Goal: Task Accomplishment & Management: Manage account settings

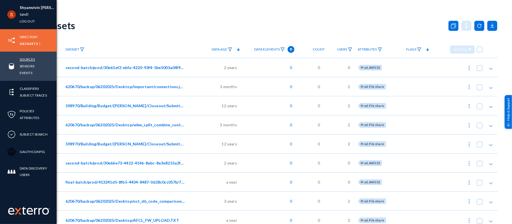
click at [26, 61] on link "Sources" at bounding box center [27, 59] width 15 height 6
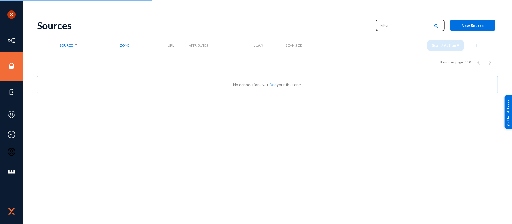
click at [398, 26] on input "text" at bounding box center [405, 25] width 49 height 8
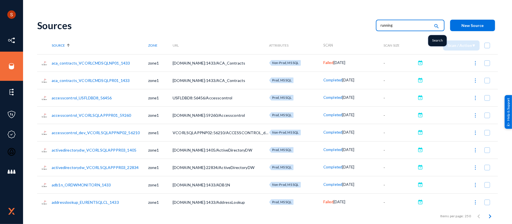
type input "running"
click at [433, 27] on mat-icon "search" at bounding box center [436, 27] width 7 height 8
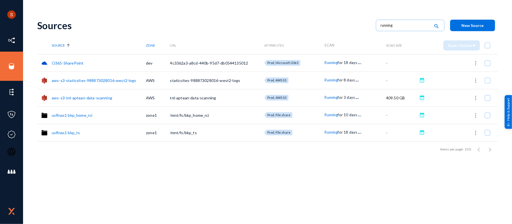
drag, startPoint x: 85, startPoint y: 63, endPoint x: 50, endPoint y: 63, distance: 34.9
click at [50, 63] on tr "O365-SharePoint dev 4c3362a3-a8cd-440b-95d7-db0544135012 Prod, Microsoft O365 R…" at bounding box center [267, 62] width 461 height 17
copy tr "O365-SharePoint"
click at [512, 26] on div "Shyamvivin Vincent Francis Joseph tandl Log out Directory Datasets Sources Sens…" at bounding box center [256, 112] width 512 height 224
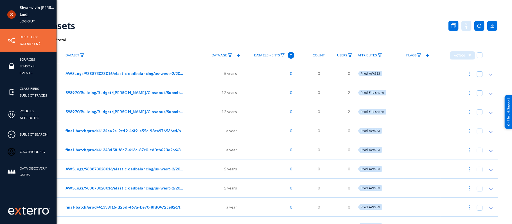
click at [22, 12] on link "tandl" at bounding box center [24, 14] width 9 height 6
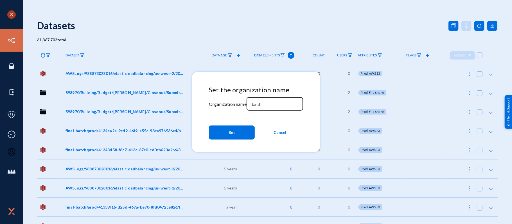
click at [262, 104] on input "tandl" at bounding box center [276, 104] width 48 height 5
click at [262, 104] on input "s" at bounding box center [276, 104] width 48 height 5
type input "spectro"
click at [231, 127] on button "Set" at bounding box center [232, 133] width 46 height 14
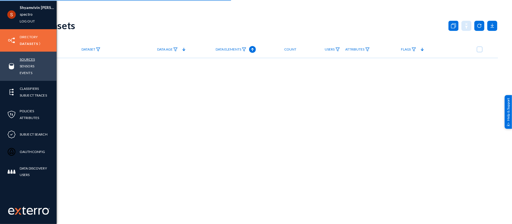
click at [25, 59] on link "Sources" at bounding box center [27, 59] width 15 height 6
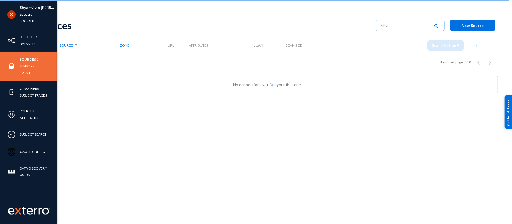
click at [20, 14] on link "spectro" at bounding box center [26, 14] width 13 height 6
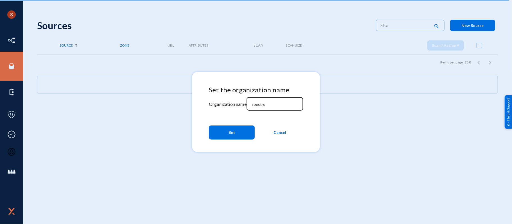
click at [259, 105] on input "spectro" at bounding box center [276, 104] width 48 height 5
type input "scdd"
click at [232, 134] on span "Set" at bounding box center [232, 133] width 6 height 10
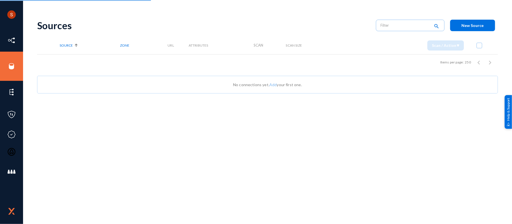
click at [330, 24] on div "Sources" at bounding box center [203, 26] width 333 height 12
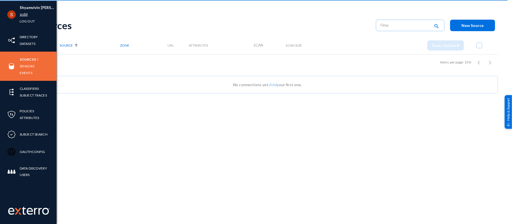
click at [24, 15] on link "scdd" at bounding box center [24, 14] width 8 height 6
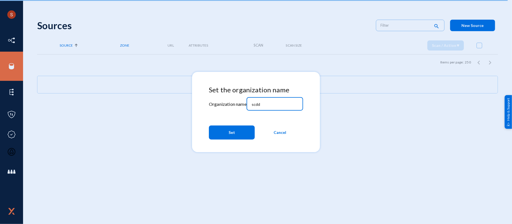
click at [277, 106] on input "scdd" at bounding box center [276, 104] width 48 height 5
type input "tandl"
click at [229, 131] on span "Set" at bounding box center [232, 133] width 6 height 10
